Goal: Check status: Check status

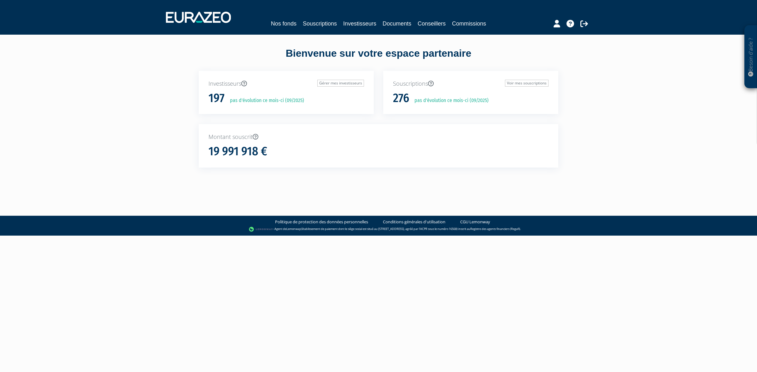
drag, startPoint x: 353, startPoint y: 28, endPoint x: 365, endPoint y: 23, distance: 12.6
click at [353, 28] on div "Nos fonds Souscriptions Investisseurs Documents Conseillers Commissions" at bounding box center [378, 17] width 435 height 23
click at [366, 22] on link "Investisseurs" at bounding box center [359, 23] width 33 height 9
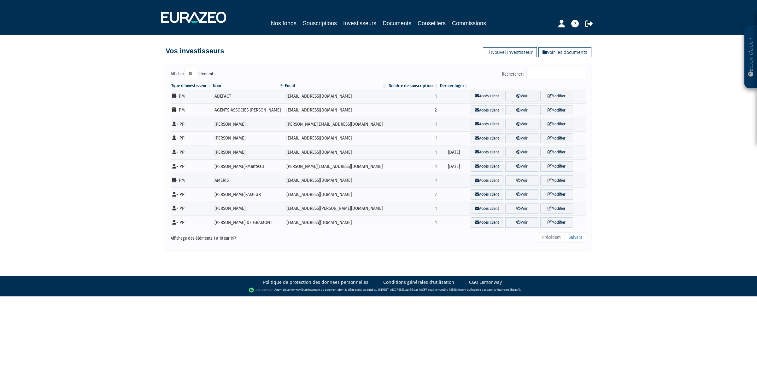
click at [542, 73] on input "Rechercher :" at bounding box center [556, 74] width 60 height 11
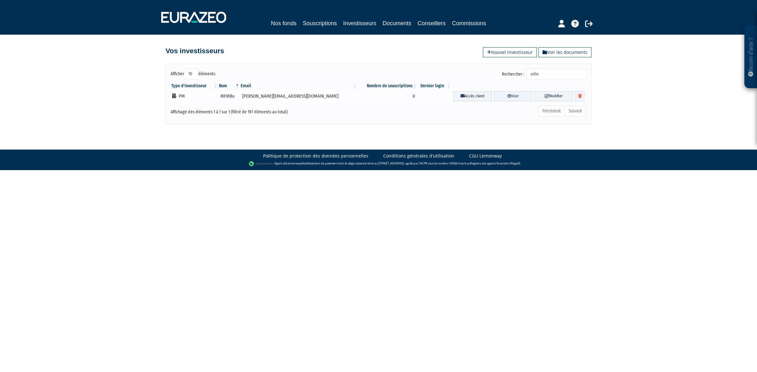
type input "mfm"
click at [507, 95] on link "Voir" at bounding box center [513, 96] width 39 height 10
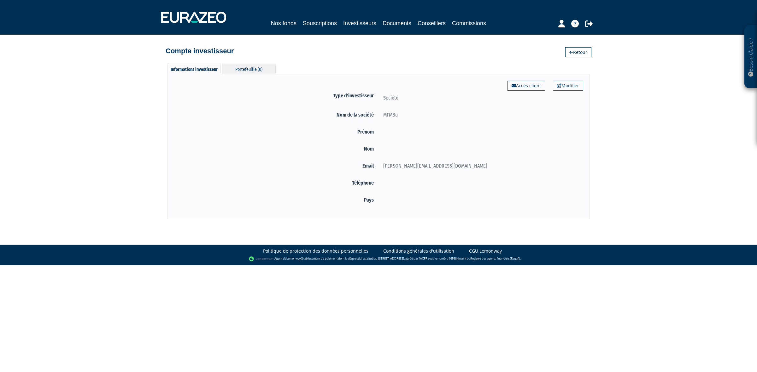
click at [250, 67] on div "Portefeuille (0)" at bounding box center [249, 69] width 54 height 10
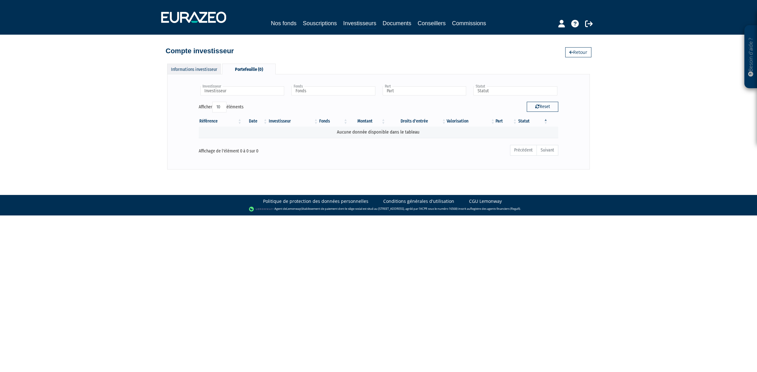
click at [204, 72] on div "Informations investisseur" at bounding box center [194, 69] width 54 height 10
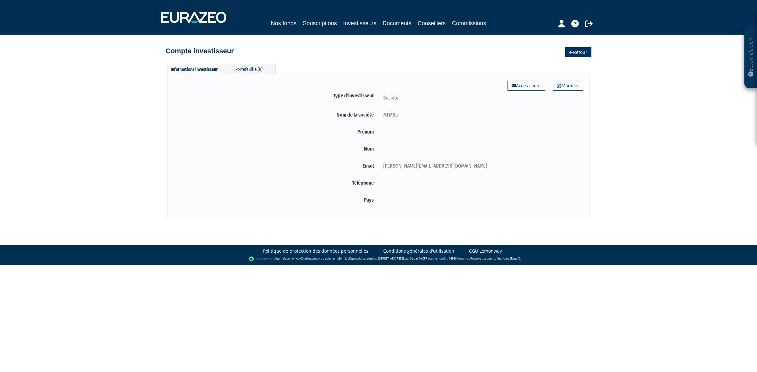
click at [571, 53] on icon at bounding box center [571, 52] width 4 height 4
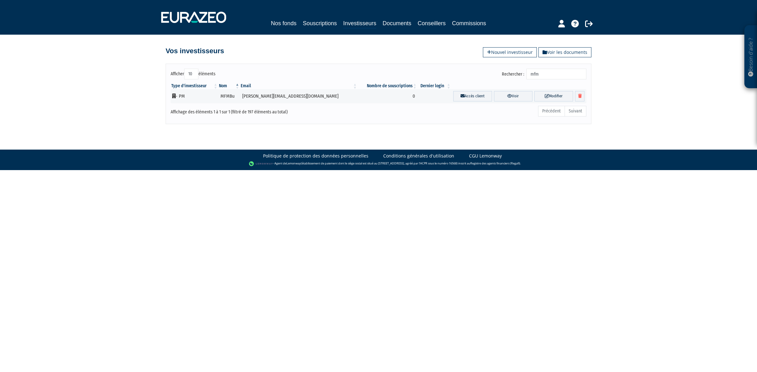
click at [553, 76] on input "mfm" at bounding box center [556, 74] width 60 height 11
type input "langrand"
click at [507, 96] on icon at bounding box center [509, 96] width 5 height 4
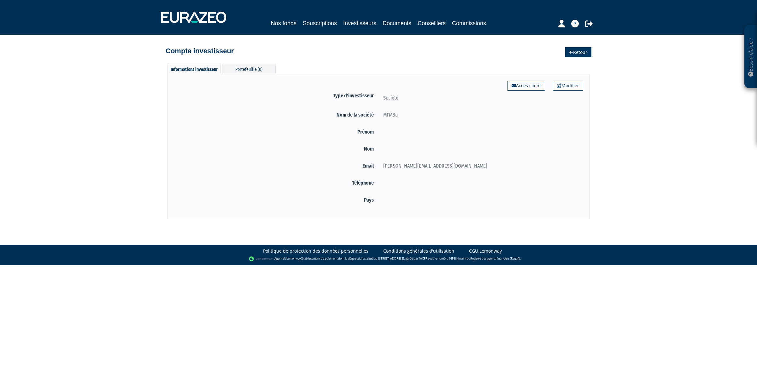
click at [573, 49] on link "Retour" at bounding box center [578, 52] width 26 height 10
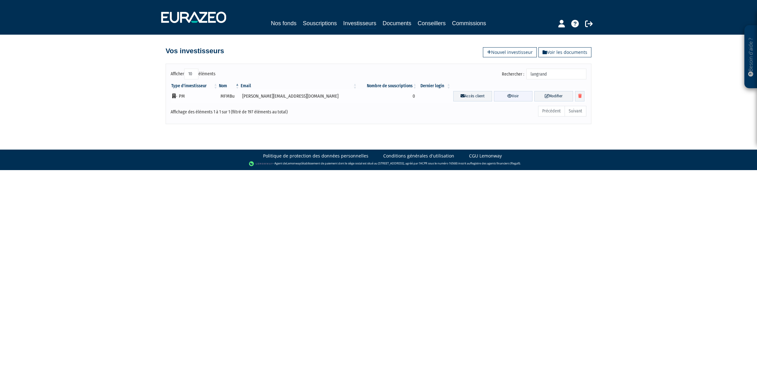
click at [500, 96] on link "Voir" at bounding box center [513, 96] width 39 height 10
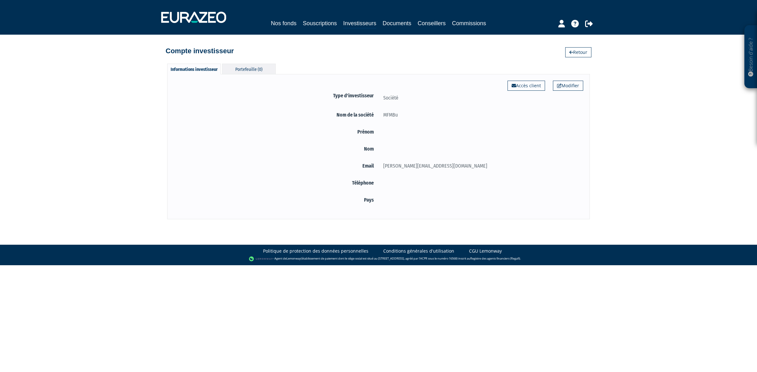
click at [241, 68] on div "Portefeuille (0)" at bounding box center [249, 69] width 54 height 10
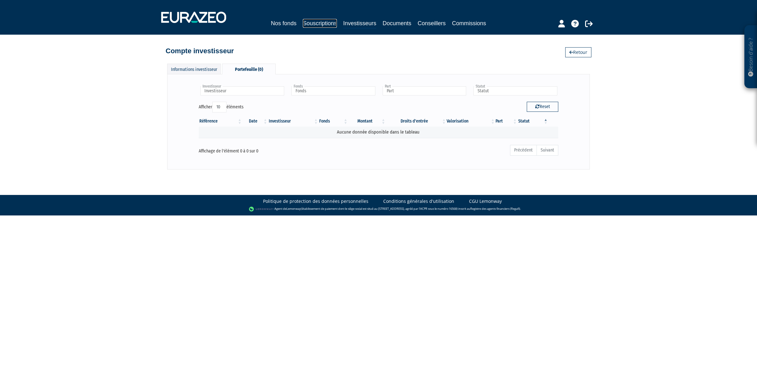
click at [327, 20] on link "Souscriptions" at bounding box center [320, 23] width 34 height 9
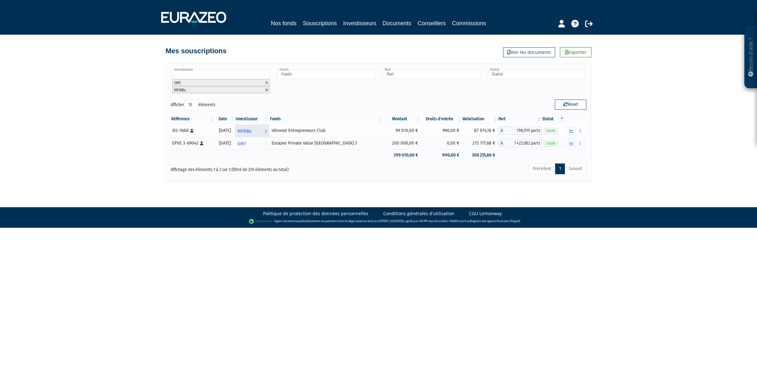
click at [252, 131] on span "MFMBu" at bounding box center [244, 131] width 14 height 12
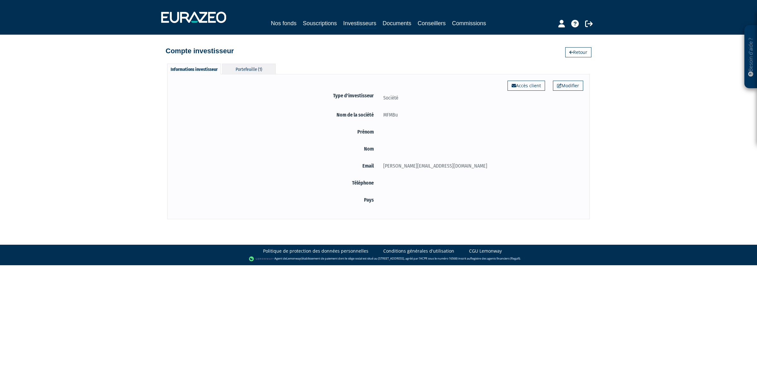
click at [240, 67] on div "Portefeuille (1)" at bounding box center [249, 69] width 54 height 10
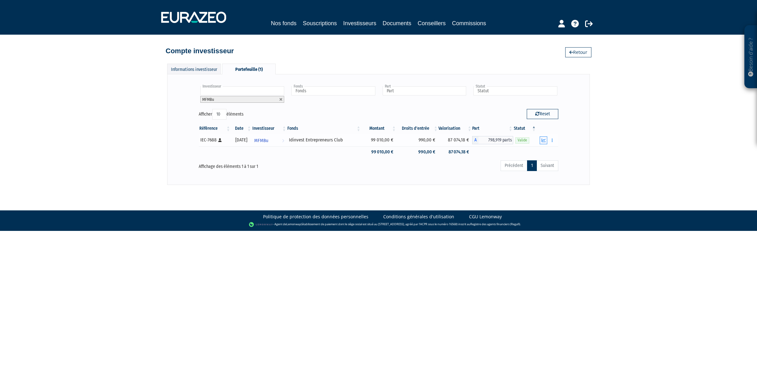
click at [545, 143] on button "button" at bounding box center [543, 141] width 8 height 8
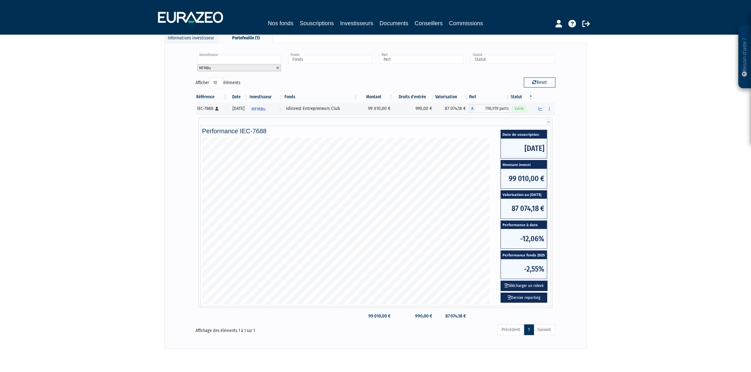
scroll to position [55, 0]
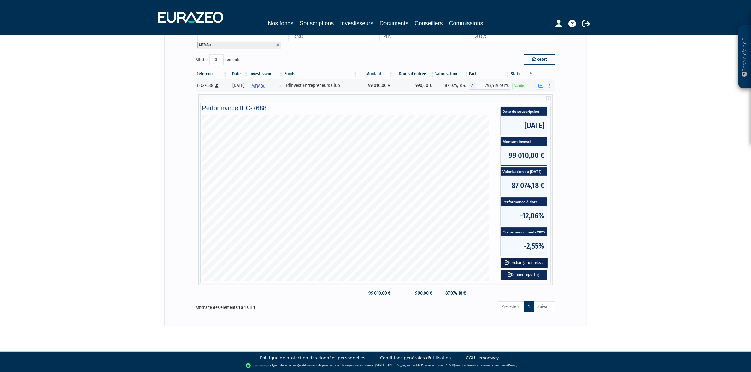
click at [519, 259] on button "Télécharger un relevé" at bounding box center [523, 263] width 47 height 10
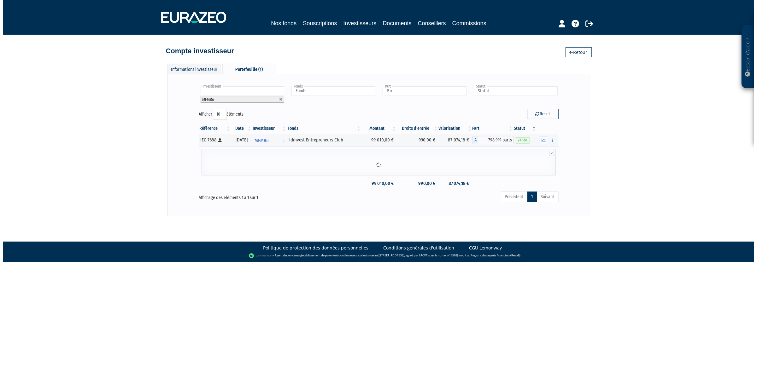
scroll to position [0, 0]
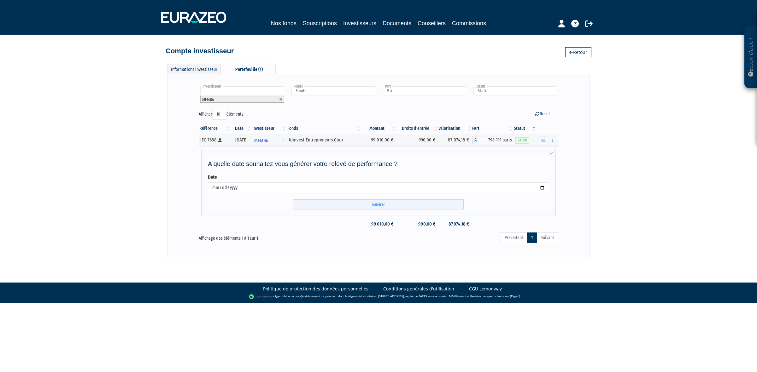
click at [342, 204] on input "Générer" at bounding box center [378, 205] width 171 height 10
drag, startPoint x: 297, startPoint y: 140, endPoint x: 362, endPoint y: 144, distance: 65.1
click at [361, 144] on td "Idinvest Entrepreneurs Club" at bounding box center [324, 140] width 74 height 13
copy div "Idinvest Entrepreneurs Club"
